Goal: Information Seeking & Learning: Learn about a topic

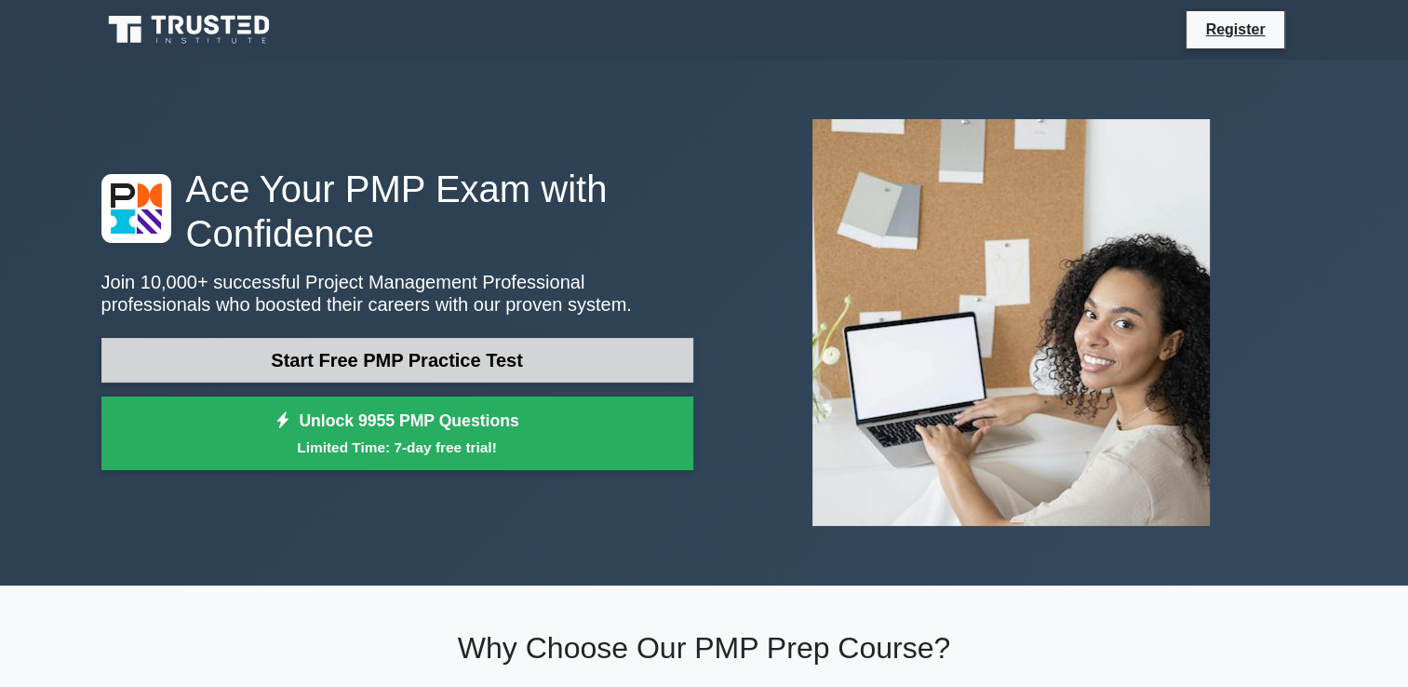
click at [469, 357] on link "Start Free PMP Practice Test" at bounding box center [397, 360] width 592 height 45
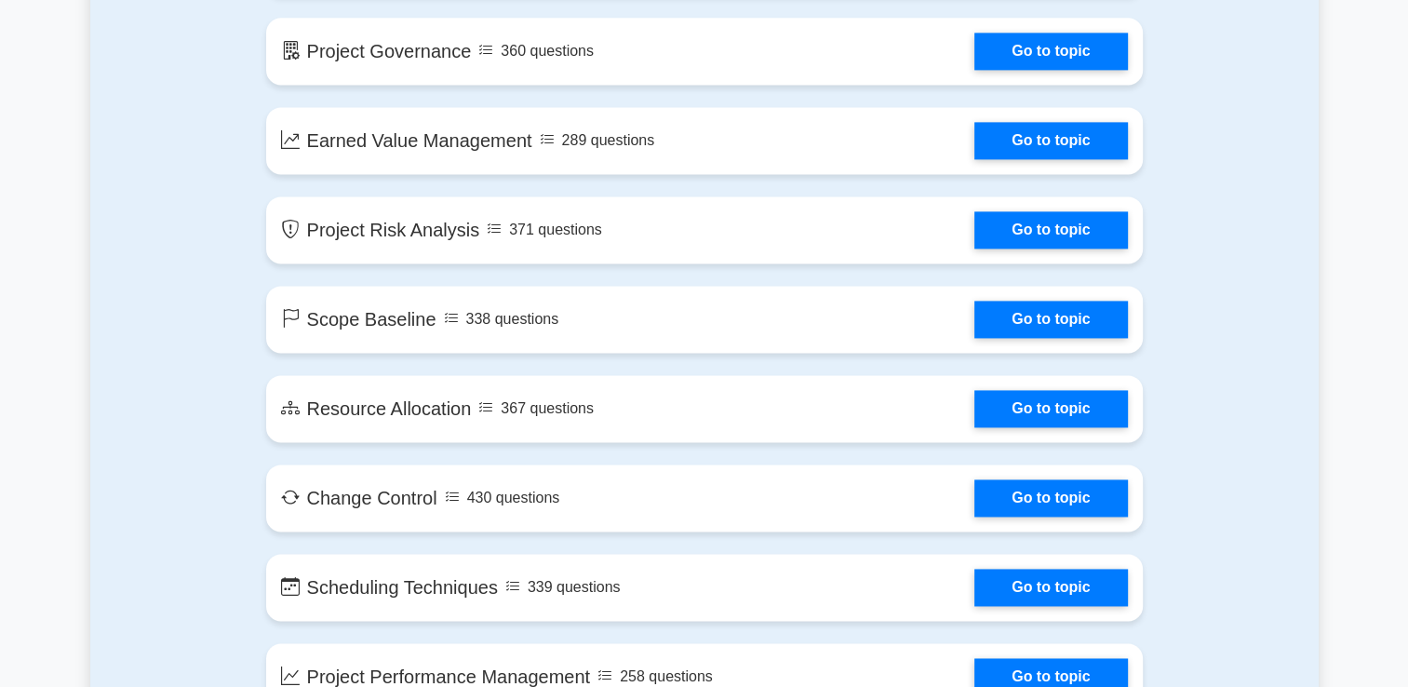
scroll to position [2441, 0]
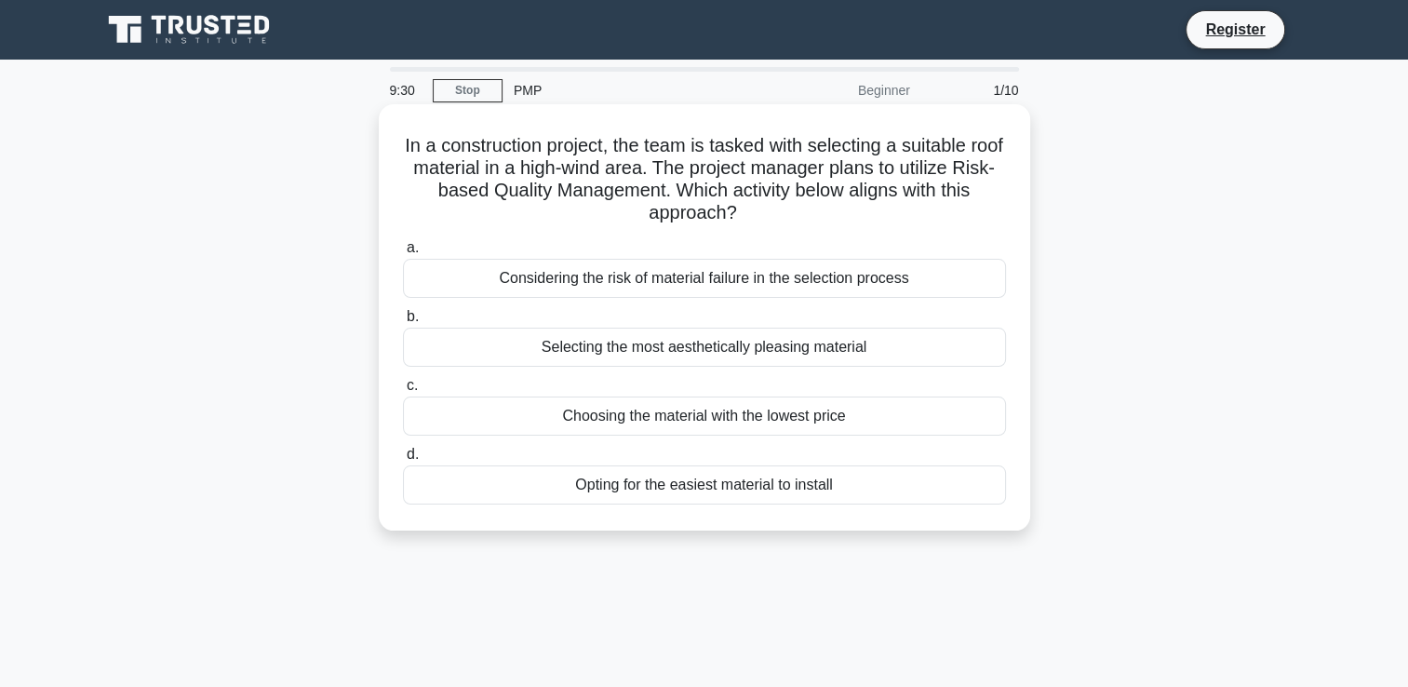
click at [692, 355] on div "Selecting the most aesthetically pleasing material" at bounding box center [704, 347] width 603 height 39
click at [403, 323] on input "b. Selecting the most aesthetically pleasing material" at bounding box center [403, 317] width 0 height 12
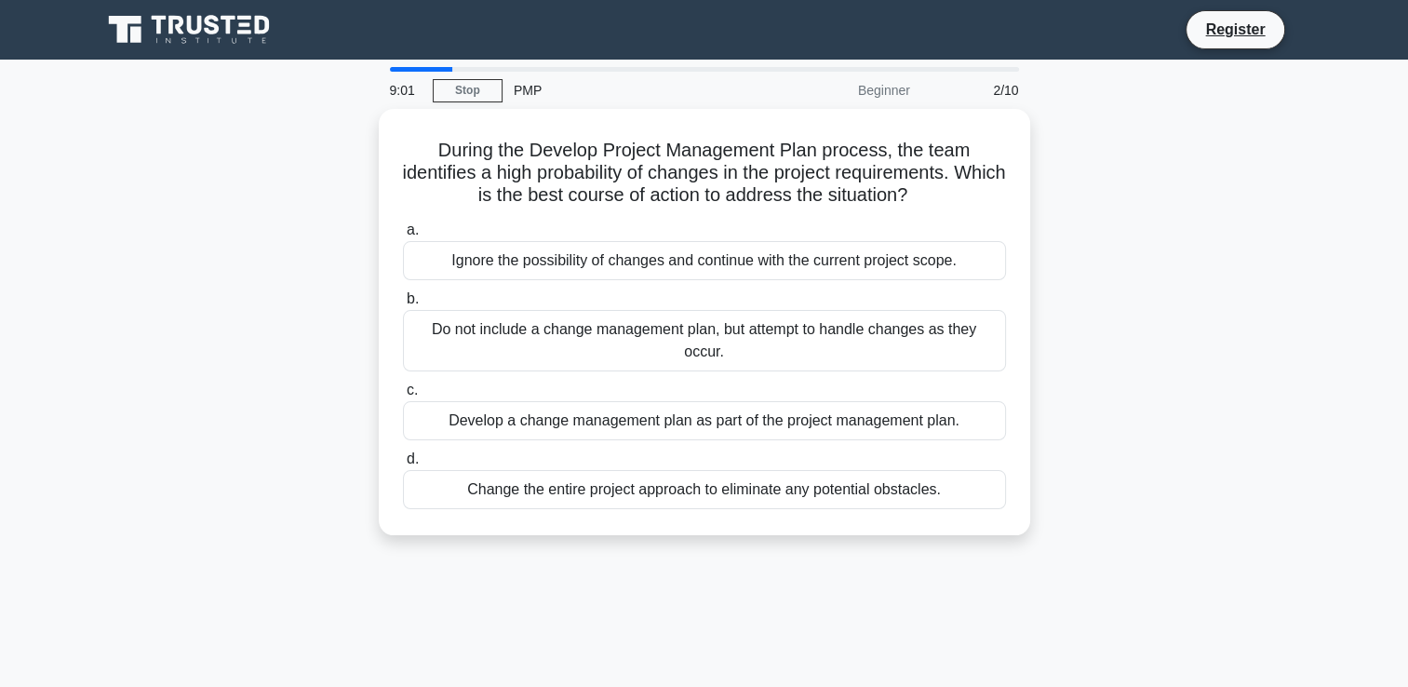
click at [893, 88] on div "Beginner" at bounding box center [839, 90] width 163 height 37
